Goal: Information Seeking & Learning: Learn about a topic

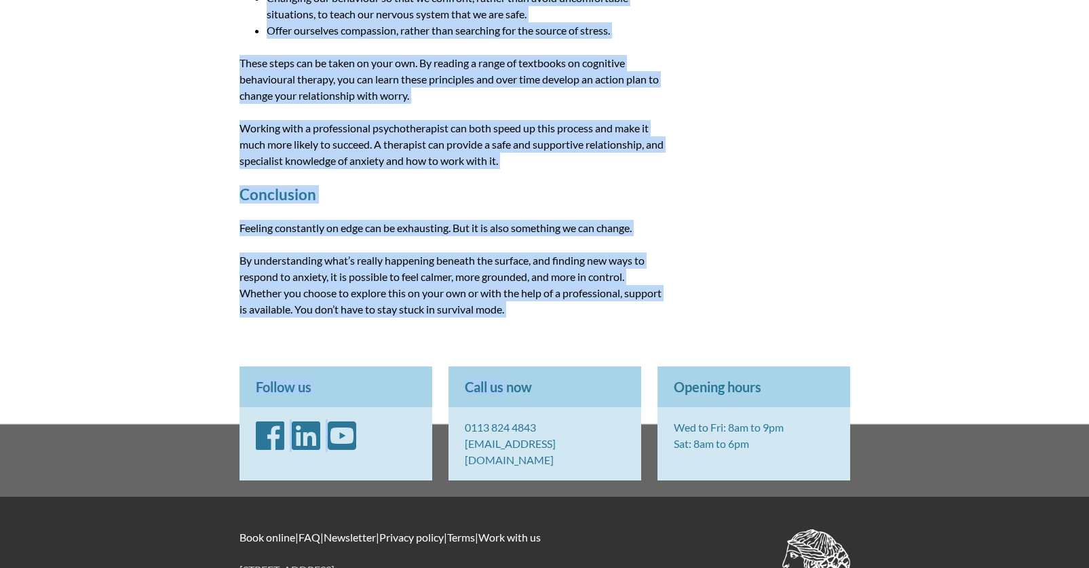
scroll to position [1795, 0]
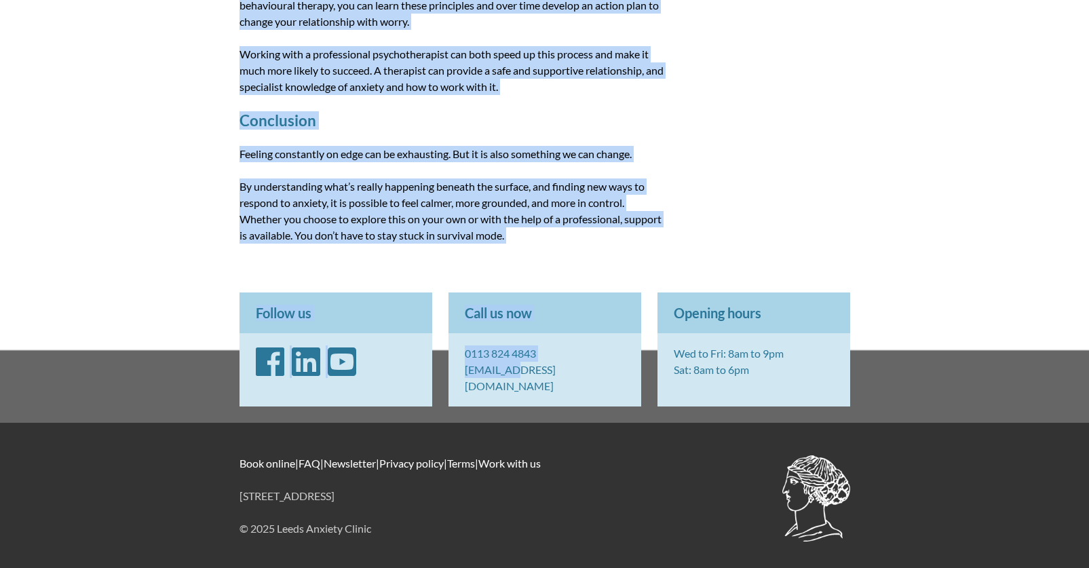
drag, startPoint x: 241, startPoint y: 152, endPoint x: 510, endPoint y: 400, distance: 366.4
copy body "Sometimes we can struggle to stop worrying or relax, even when there does not s…"
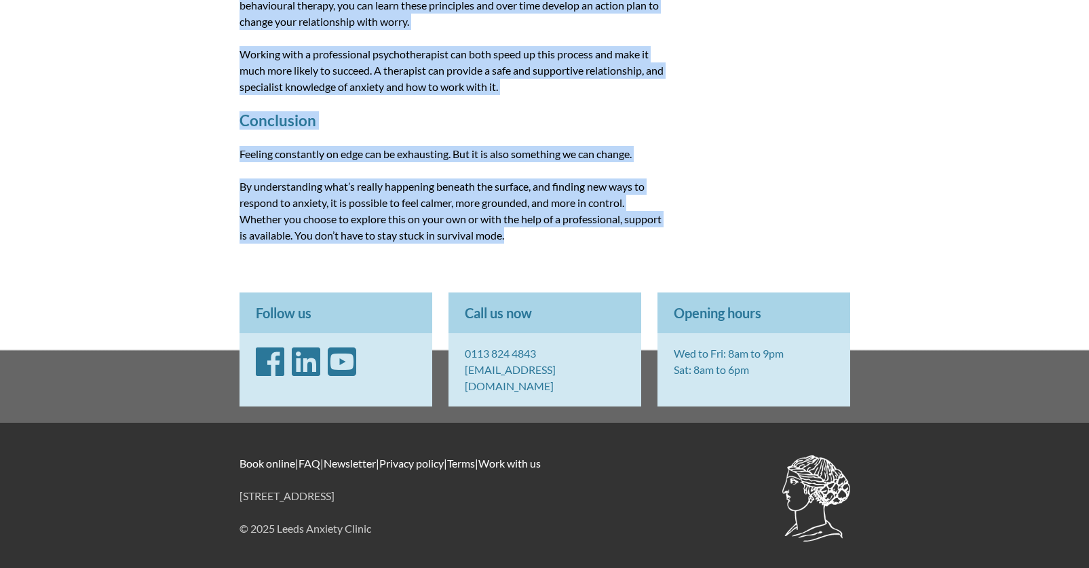
drag, startPoint x: 240, startPoint y: 83, endPoint x: 560, endPoint y: 252, distance: 362.4
copy article "Sometimes we can struggle to stop worrying or relax, even when there does not s…"
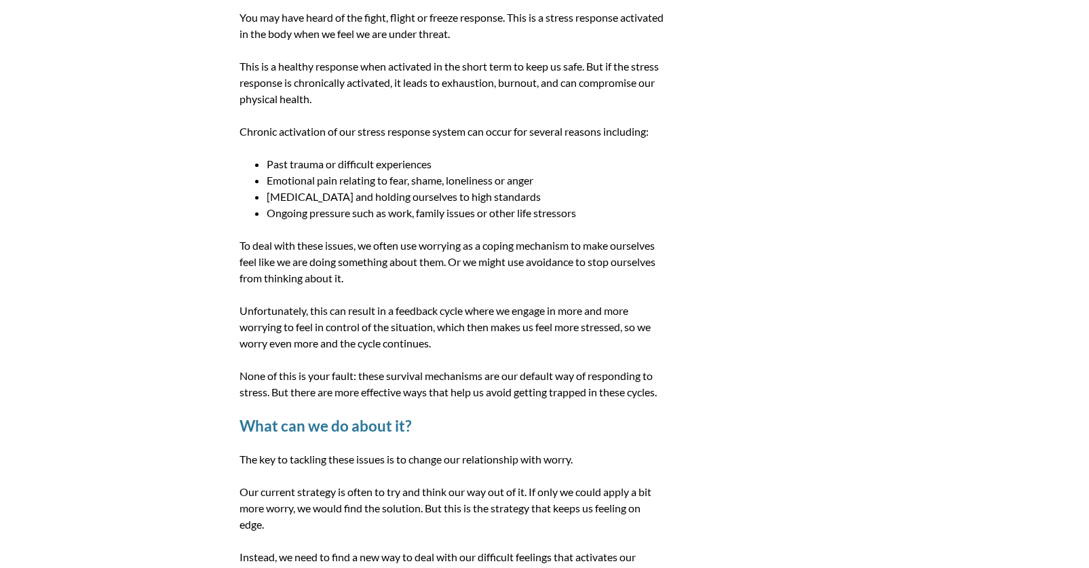
scroll to position [778, 0]
